Goal: Transaction & Acquisition: Download file/media

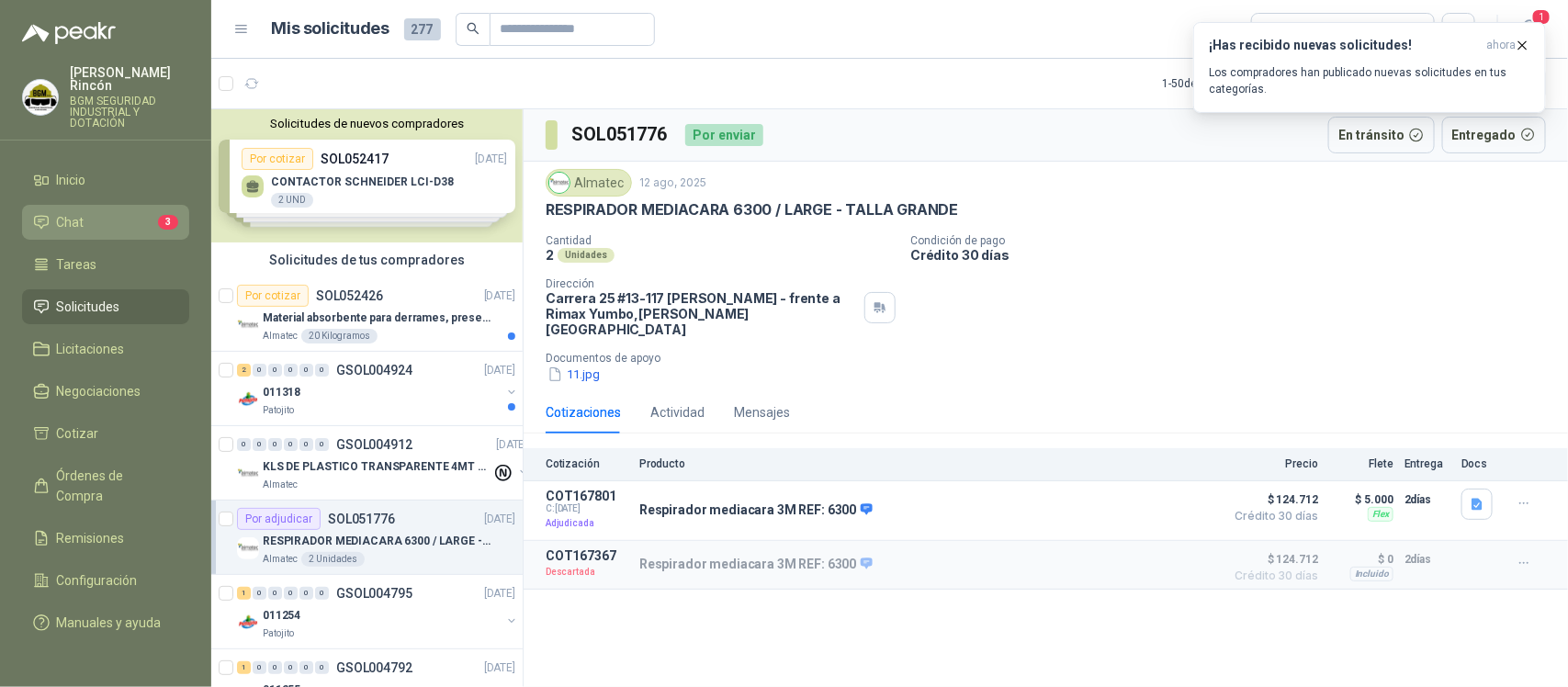
click at [94, 212] on li "Chat 3" at bounding box center [105, 222] width 146 height 21
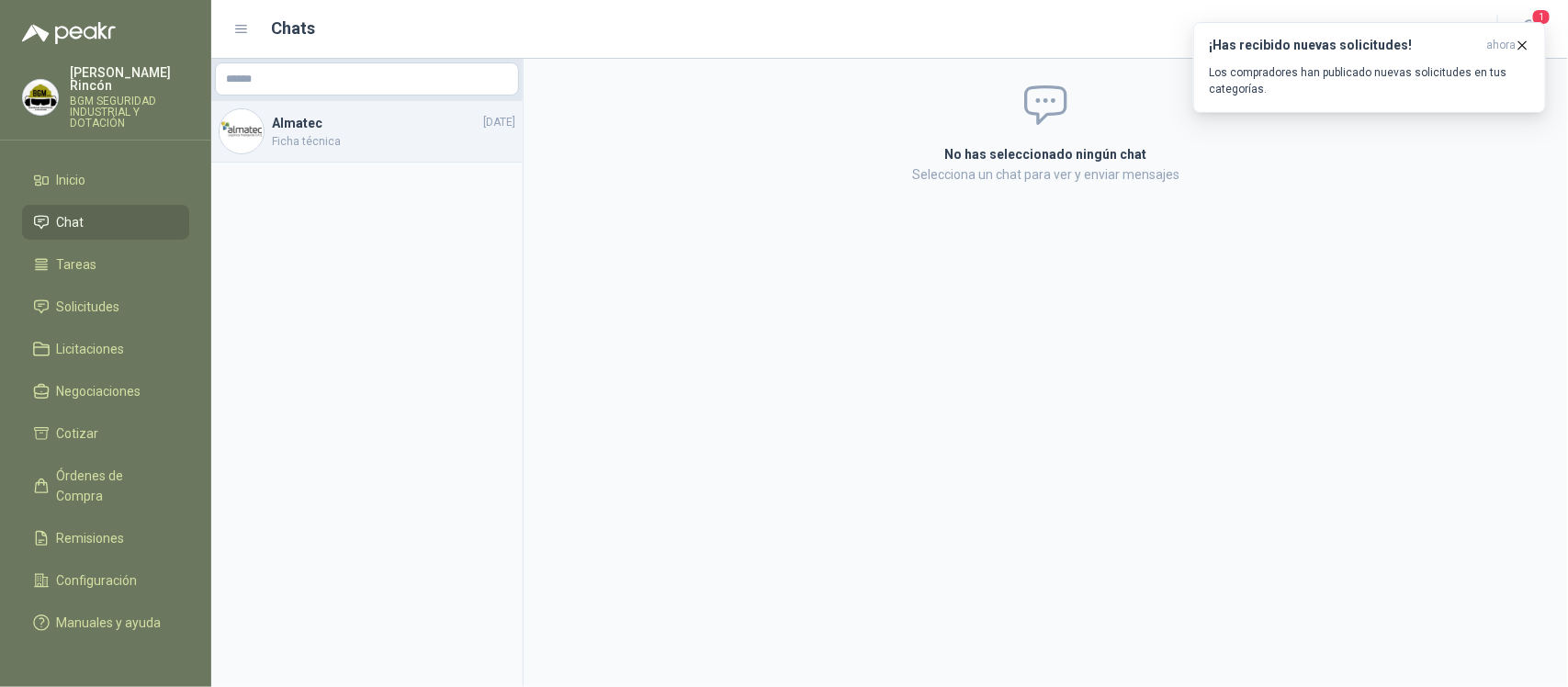
click at [384, 147] on span "Ficha técnica" at bounding box center [393, 142] width 243 height 18
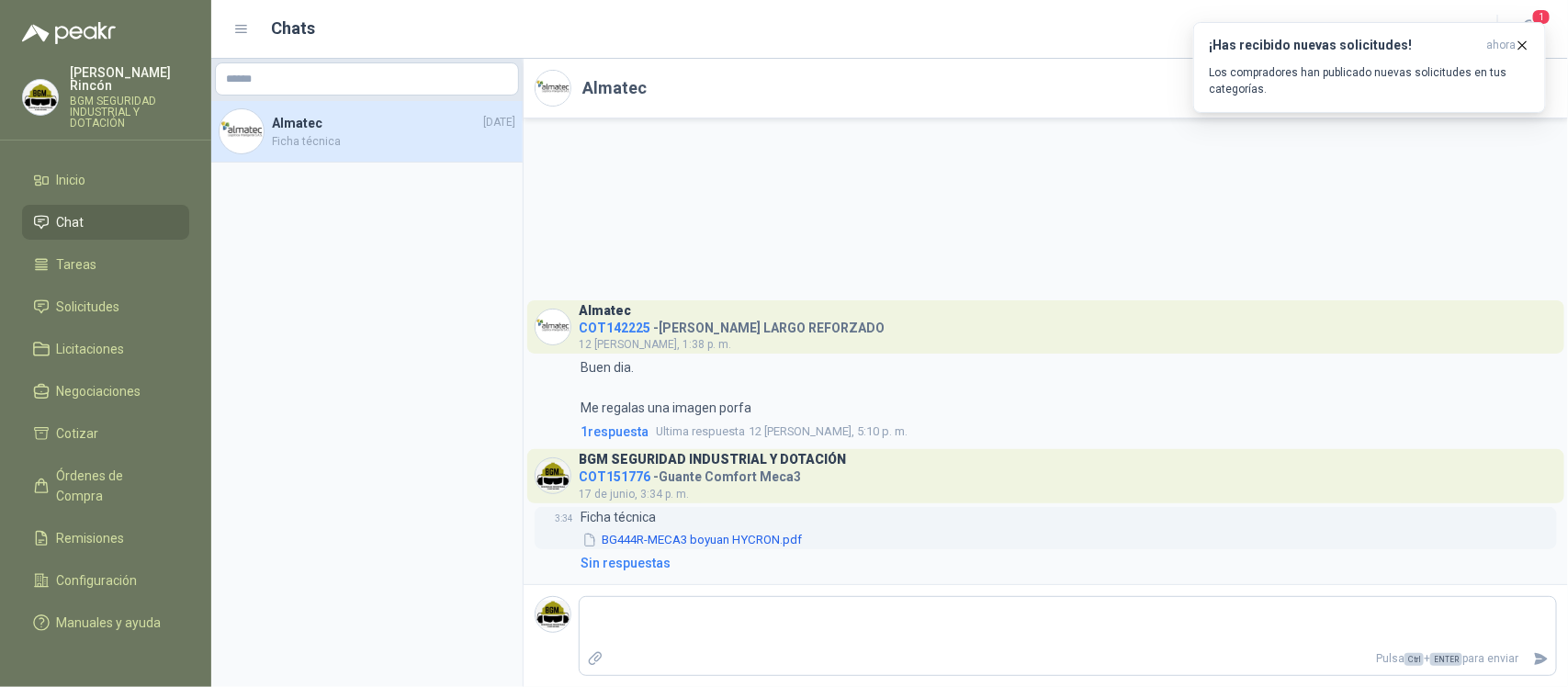
click at [758, 540] on button "BG444R-MECA3 boyuan HYCRON.pdf" at bounding box center [691, 540] width 223 height 20
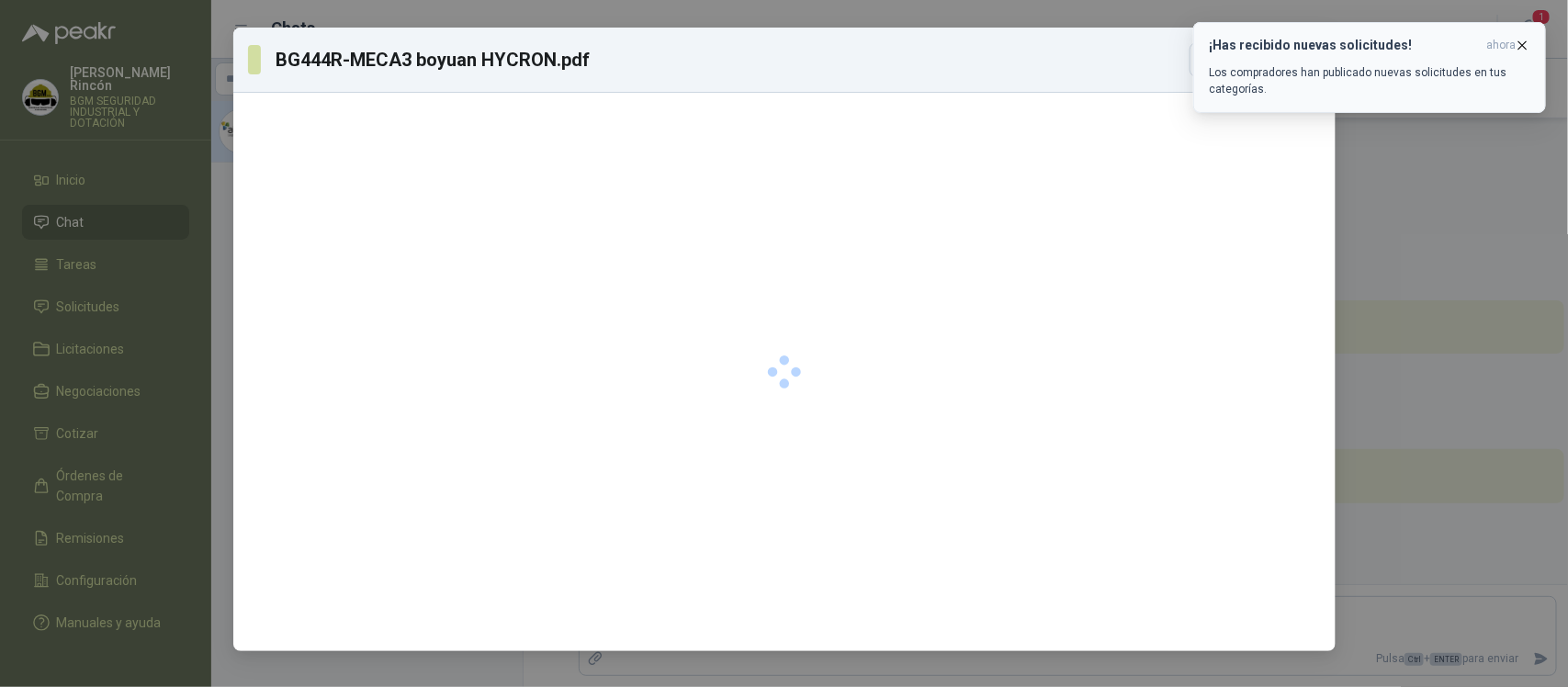
click at [1521, 49] on icon "button" at bounding box center [1522, 45] width 16 height 16
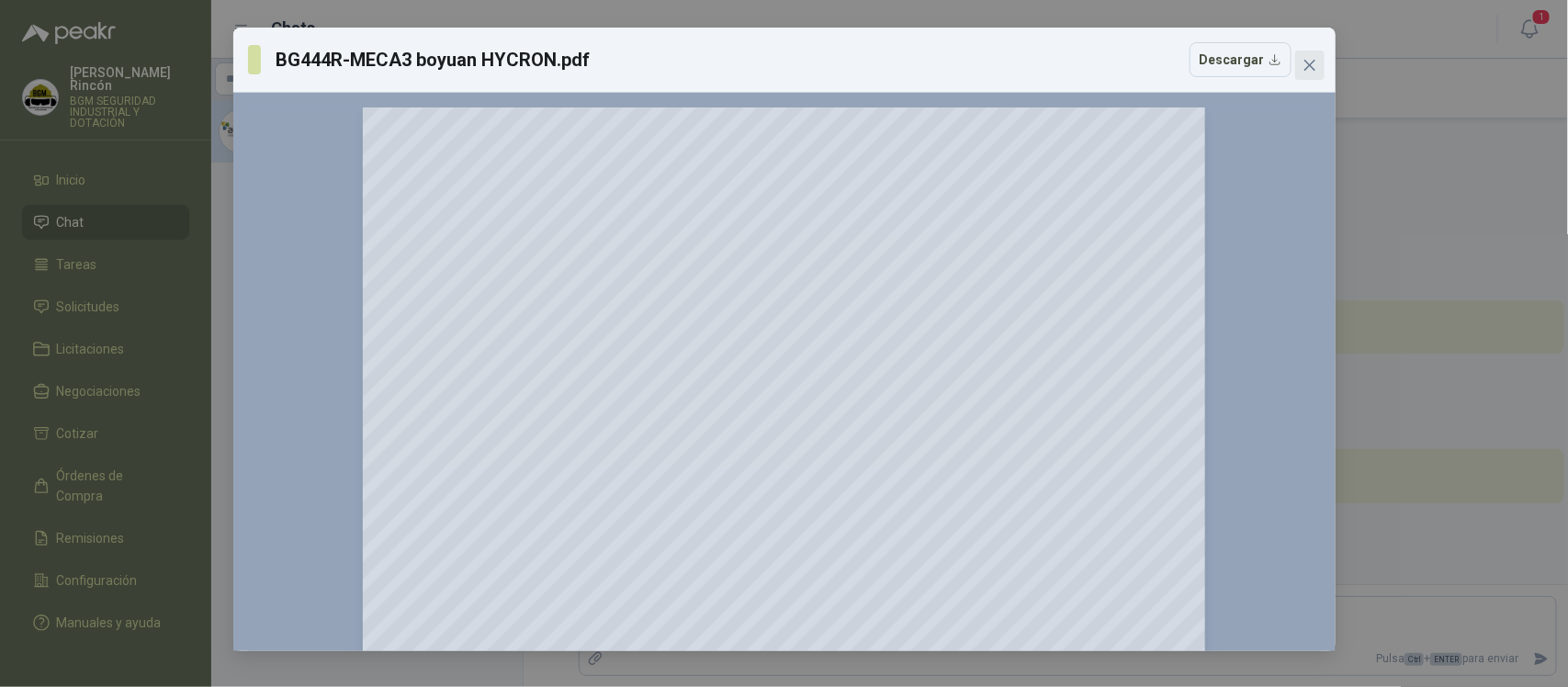
click at [1311, 58] on icon "close" at bounding box center [1310, 65] width 15 height 15
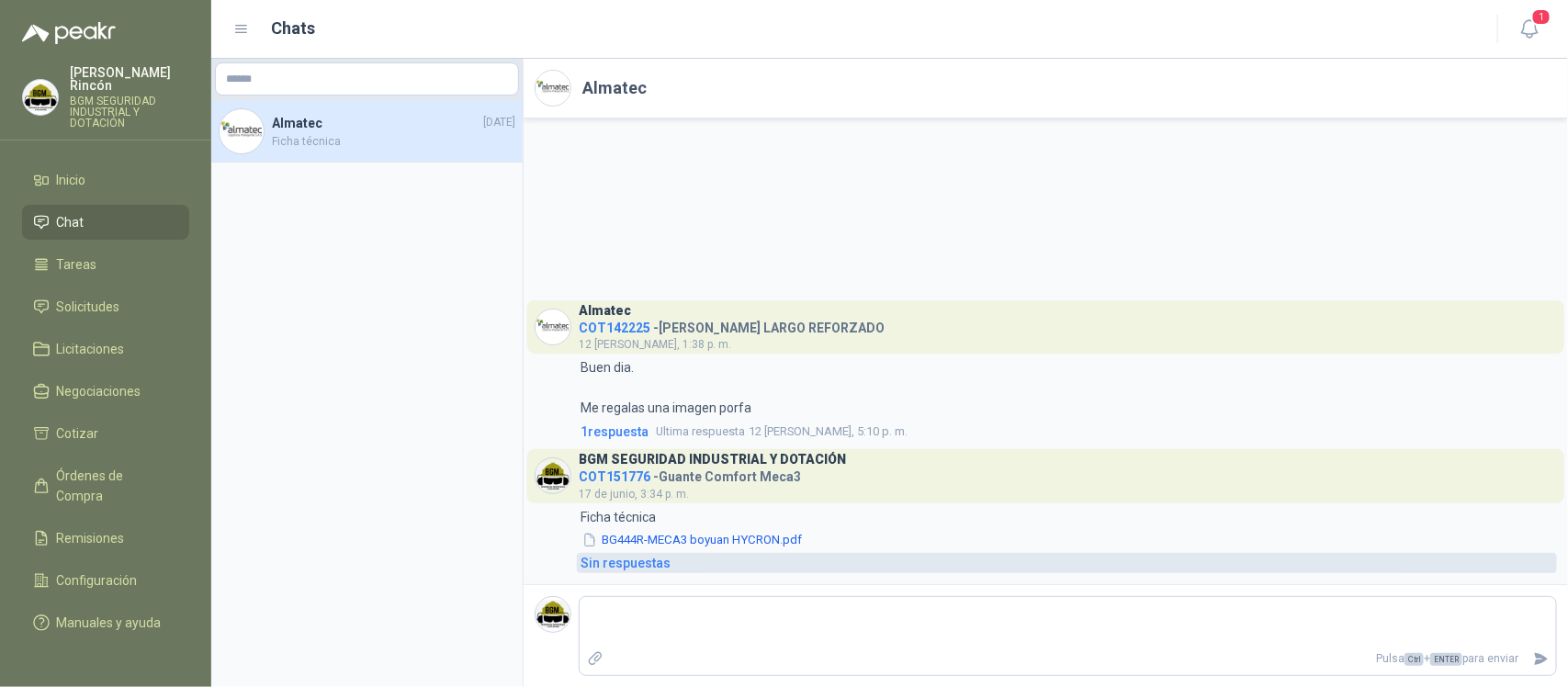
click at [627, 568] on div "Sin respuestas" at bounding box center [625, 564] width 90 height 21
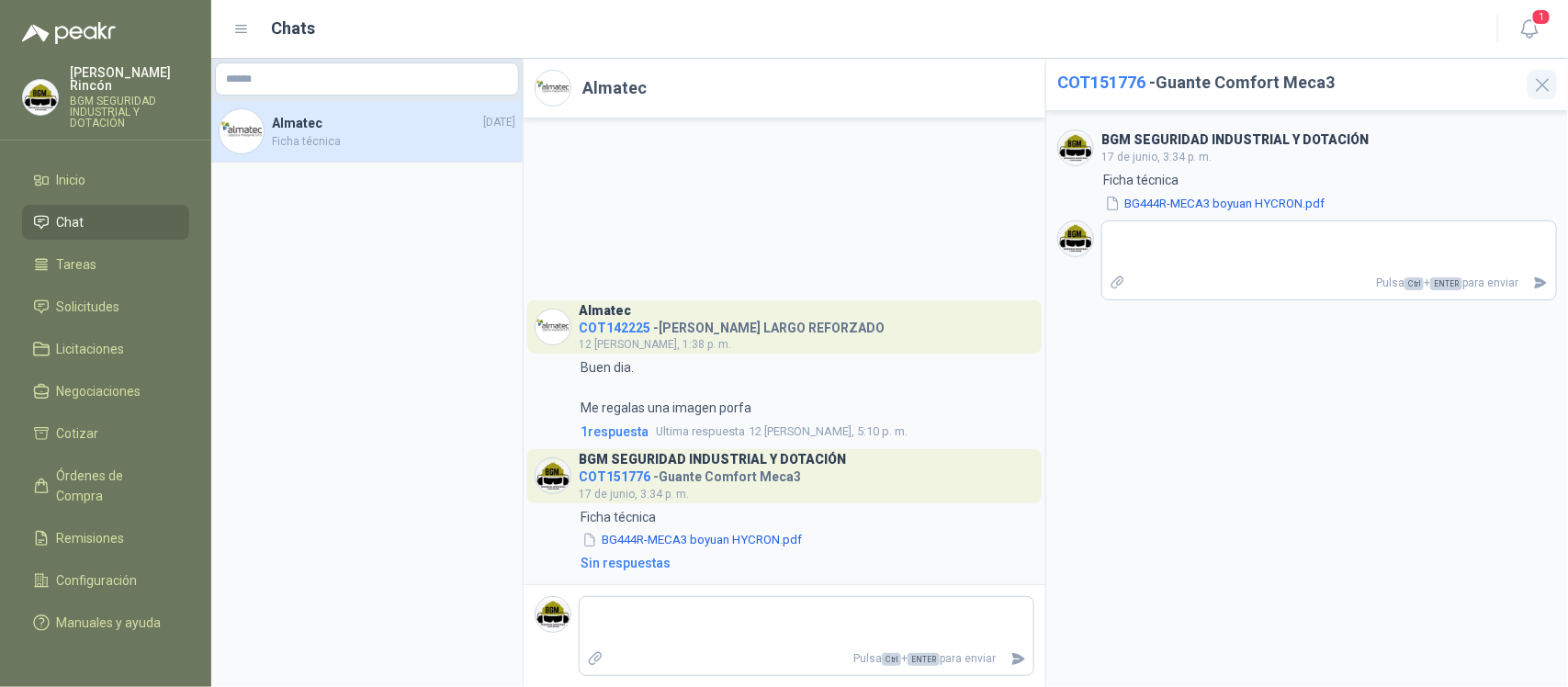
click at [1541, 90] on icon "button" at bounding box center [1542, 85] width 23 height 23
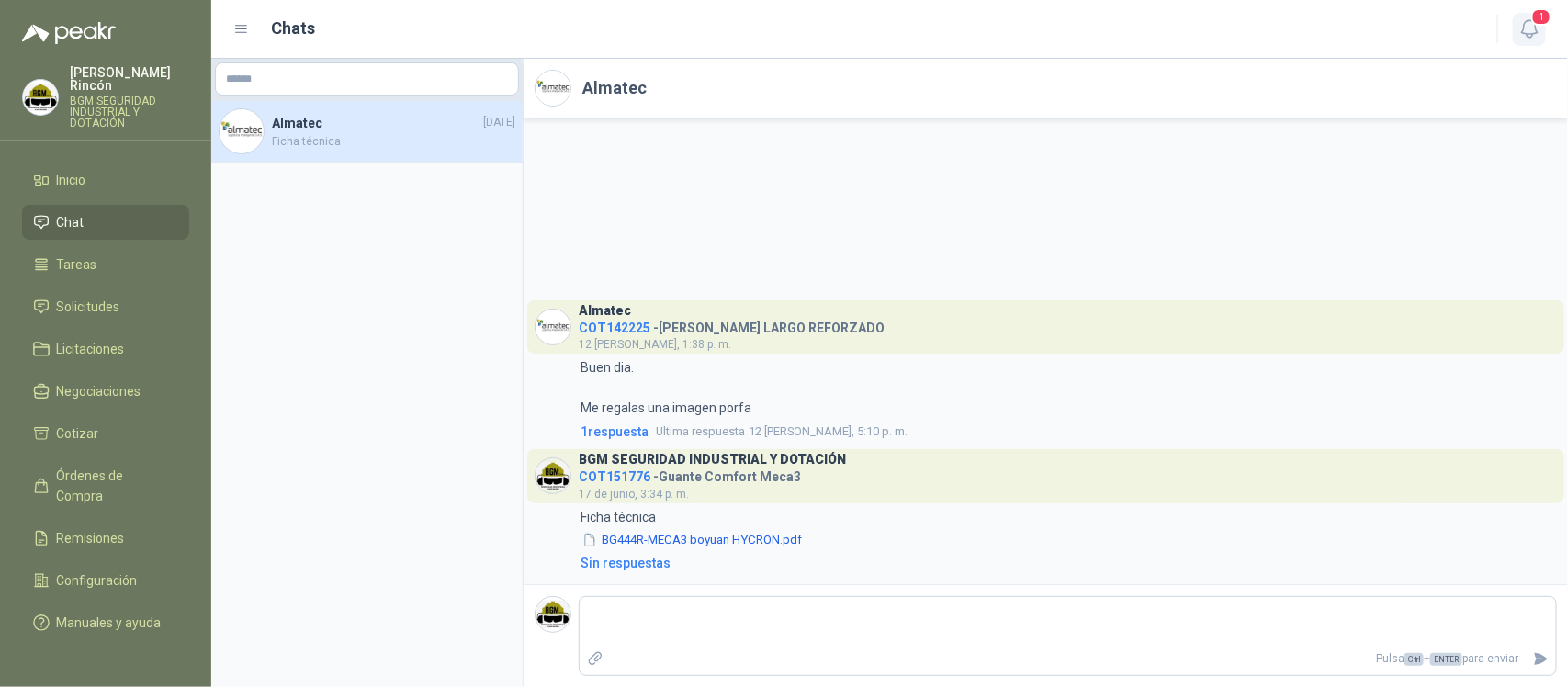
click at [1535, 25] on icon "button" at bounding box center [1528, 29] width 16 height 18
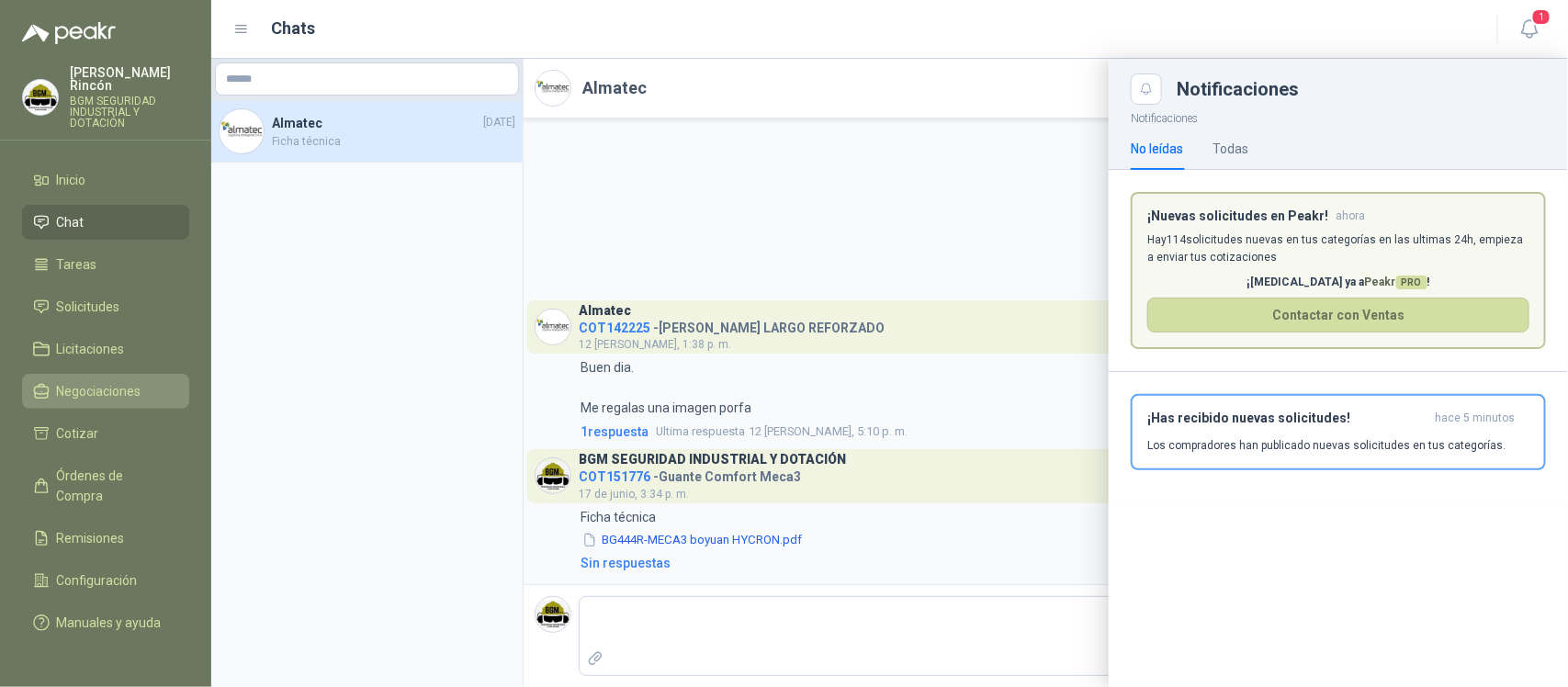
click at [130, 382] on span "Negociaciones" at bounding box center [99, 392] width 85 height 21
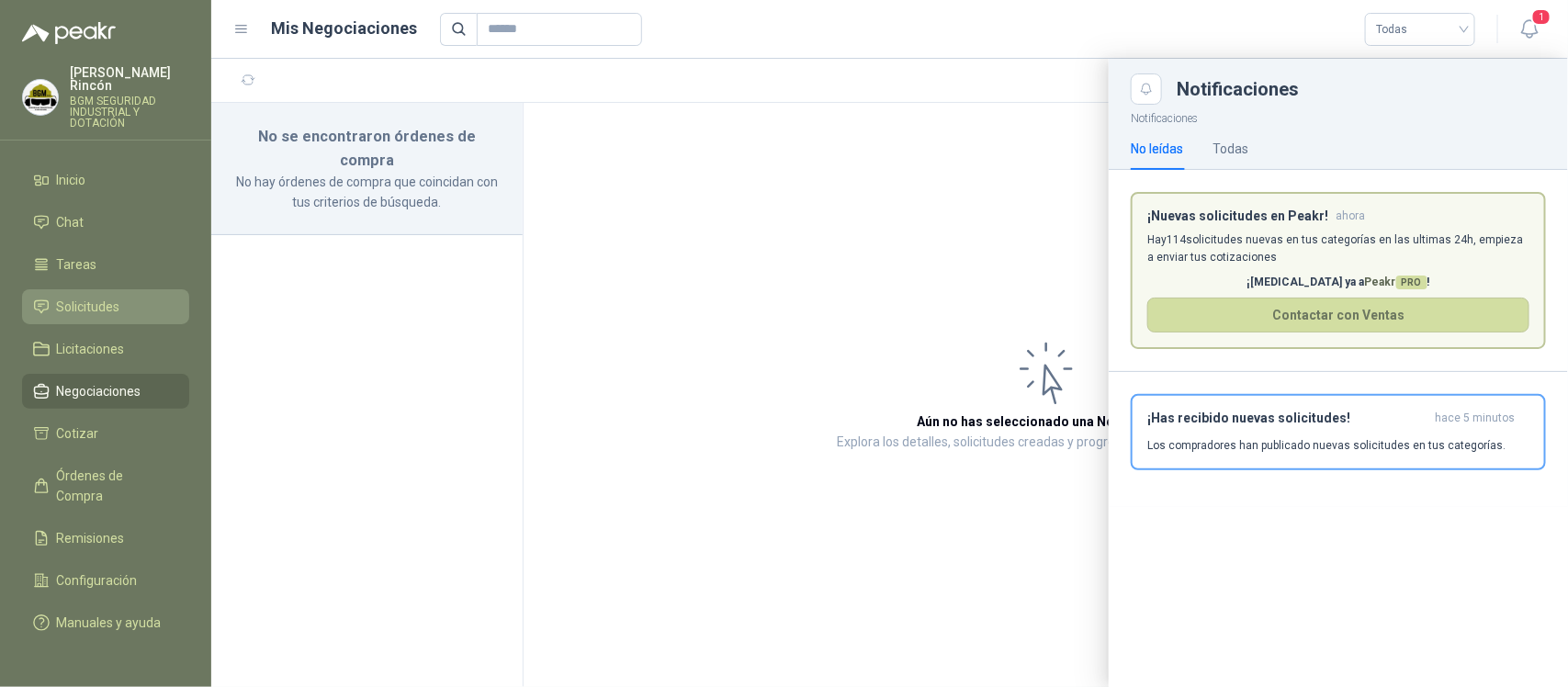
click at [125, 301] on li "Solicitudes" at bounding box center [105, 307] width 146 height 21
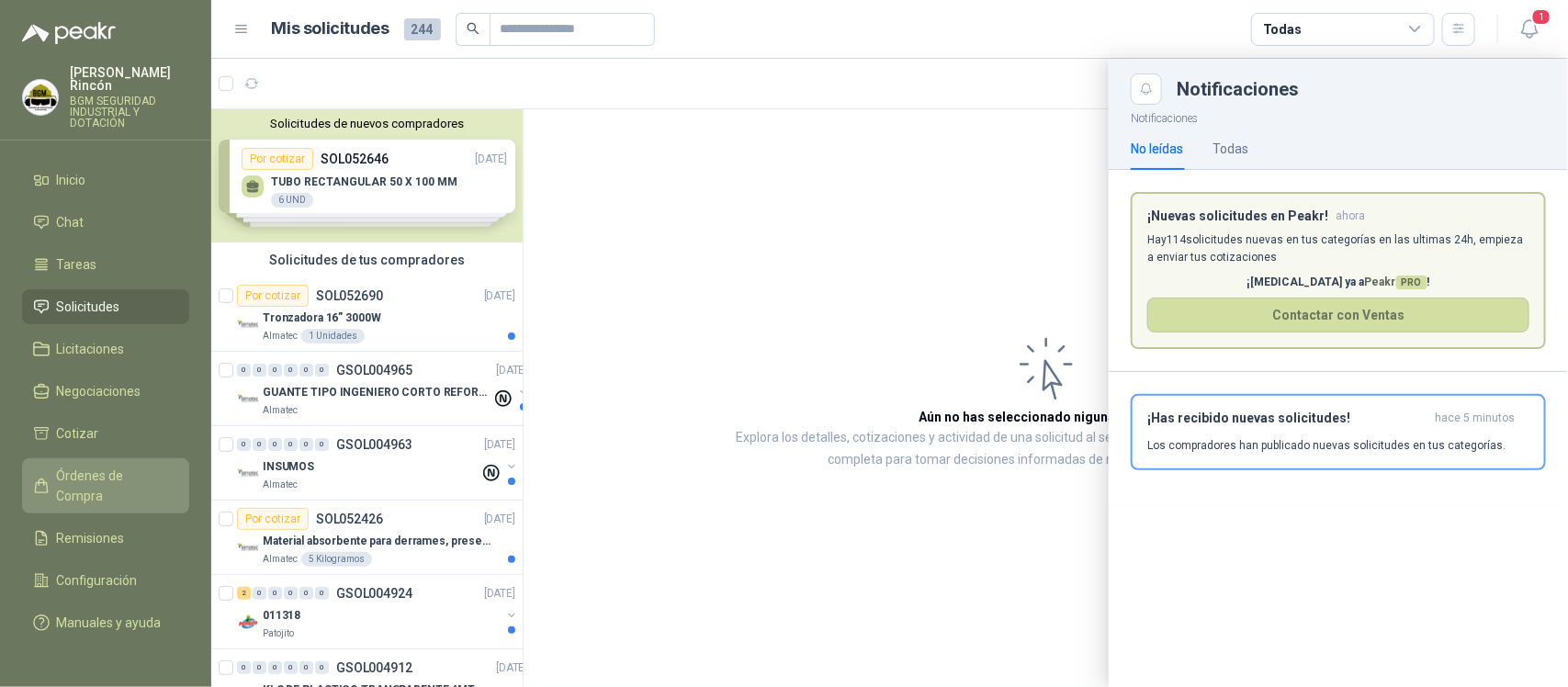
click at [146, 458] on link "Órdenes de Compra" at bounding box center [105, 485] width 167 height 55
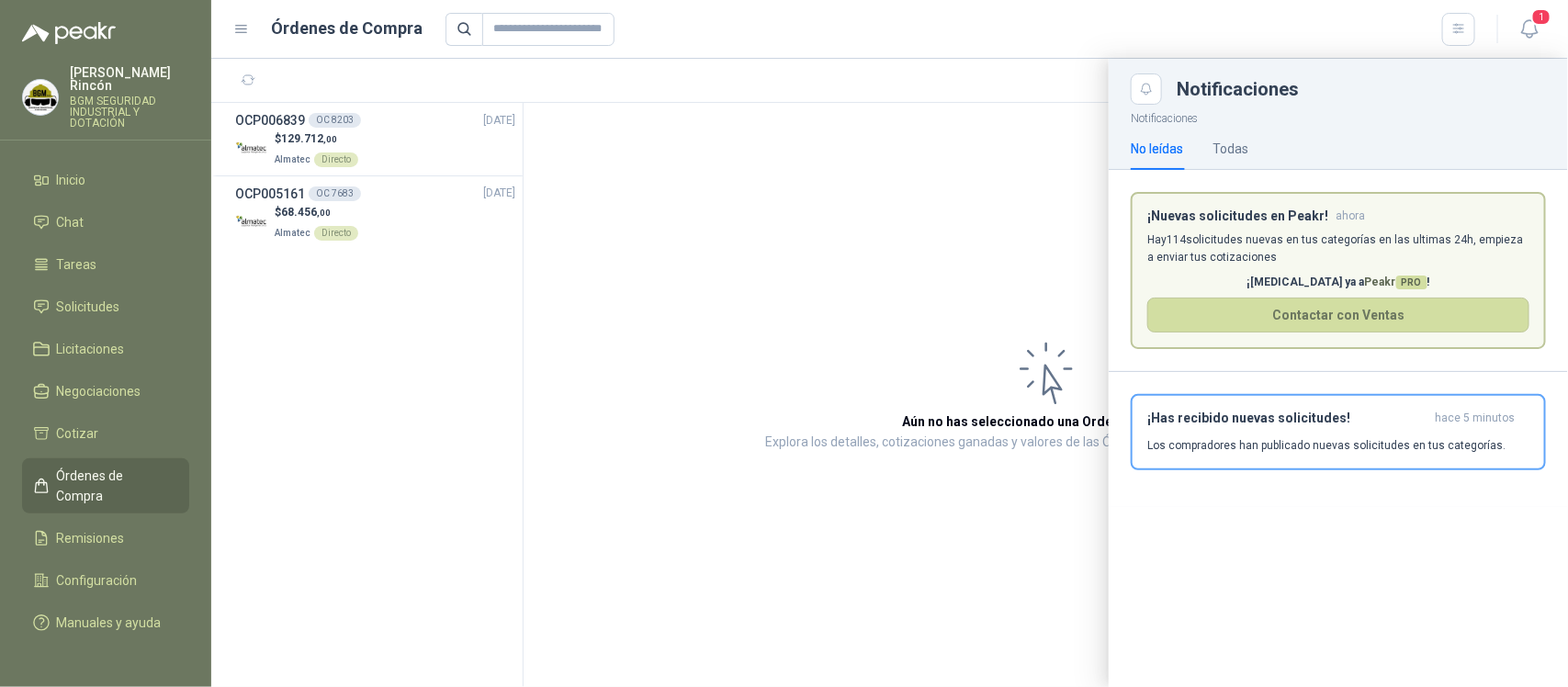
click at [292, 140] on div at bounding box center [889, 372] width 1356 height 628
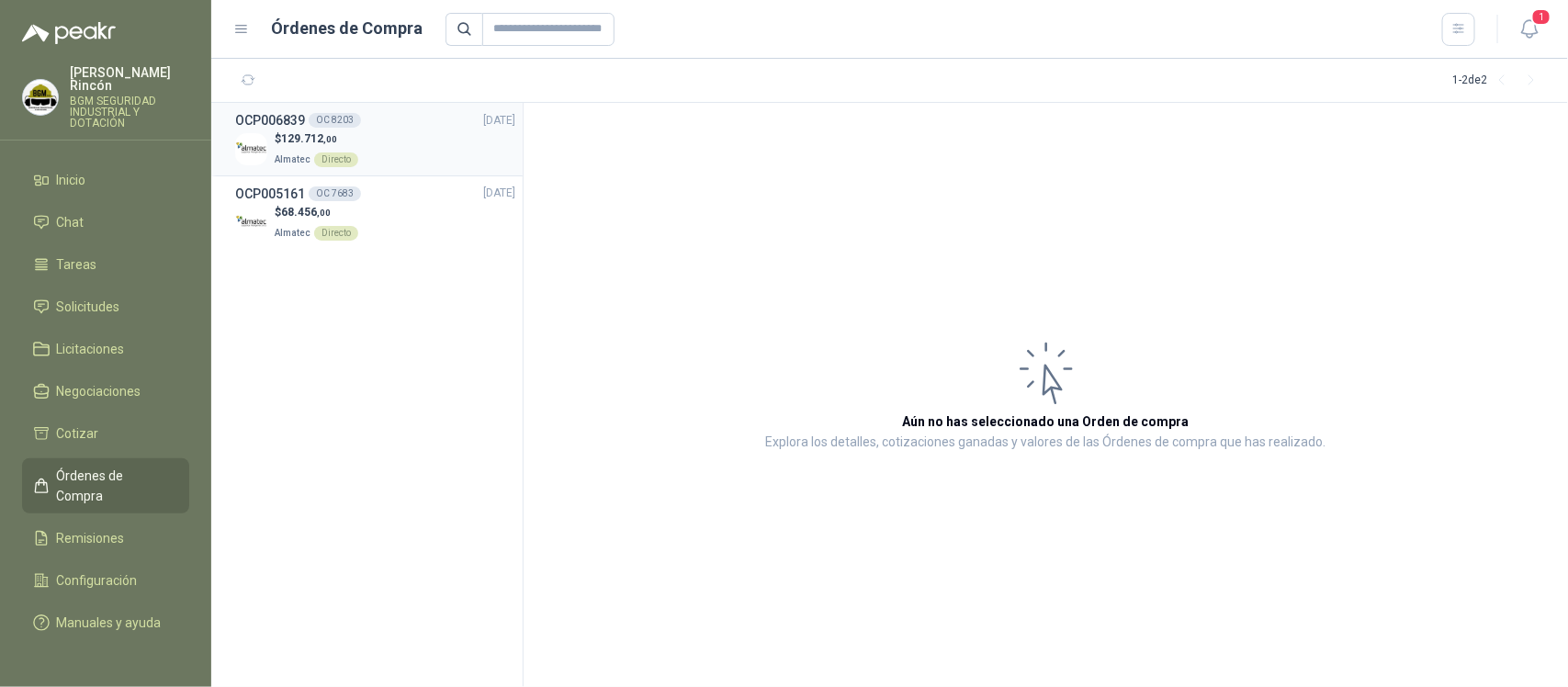
click at [294, 129] on h3 "OCP006839" at bounding box center [270, 120] width 70 height 21
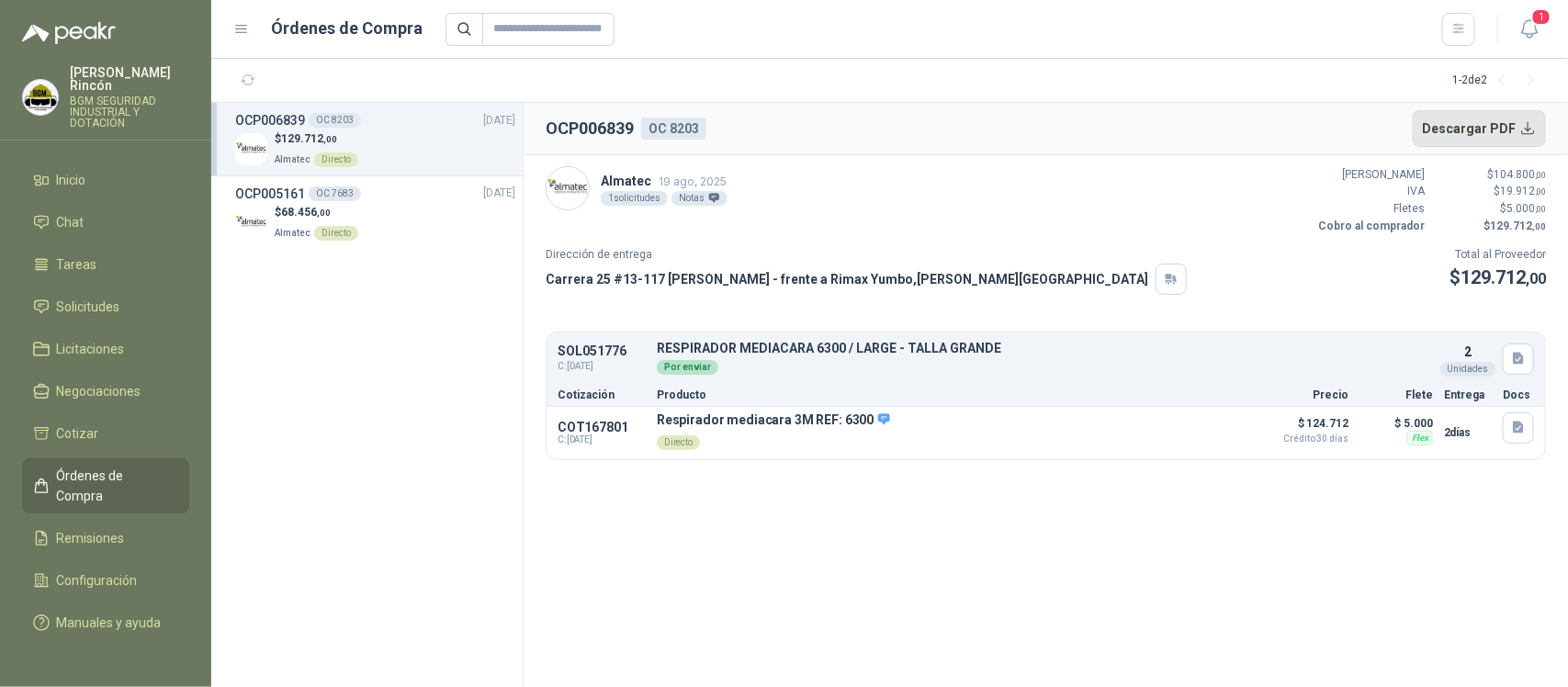
click at [1526, 129] on button "Descargar PDF" at bounding box center [1479, 128] width 134 height 36
click at [887, 425] on div "Respirador mediacara 3M REF: 6300 Directo Detalles" at bounding box center [951, 433] width 589 height 42
click at [392, 147] on div "$ 129.712 ,00 Almatec Directo" at bounding box center [375, 149] width 280 height 37
click at [1379, 365] on button "Detalles" at bounding box center [1389, 358] width 87 height 25
